Goal: Information Seeking & Learning: Learn about a topic

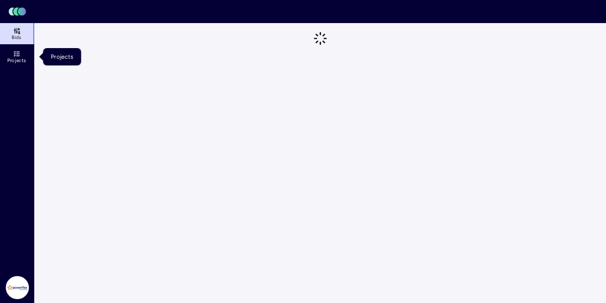
click at [23, 58] on span "Projects" at bounding box center [16, 61] width 19 height 6
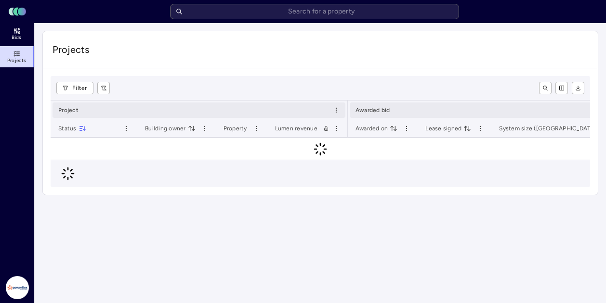
click at [23, 58] on span "Projects" at bounding box center [16, 61] width 19 height 6
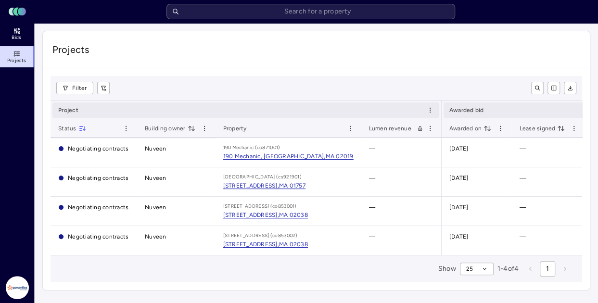
click at [27, 35] on link "Bids" at bounding box center [17, 33] width 35 height 21
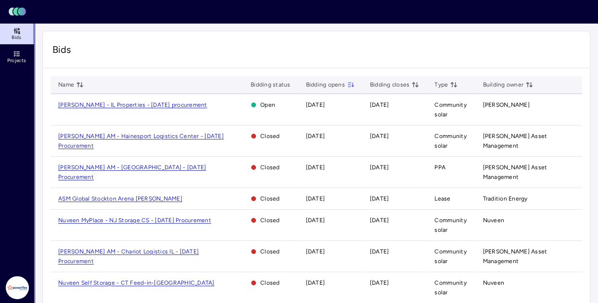
click at [136, 105] on span "[PERSON_NAME] - IL Properties - [DATE] procurement" at bounding box center [132, 105] width 149 height 7
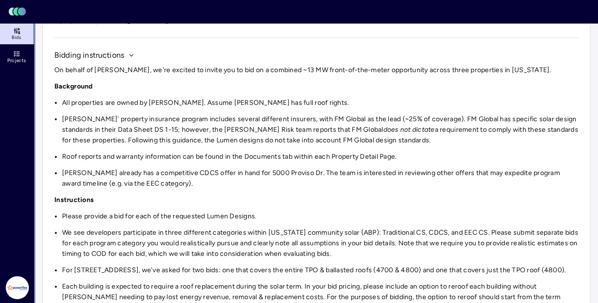
scroll to position [78, 0]
